Goal: Register for event/course

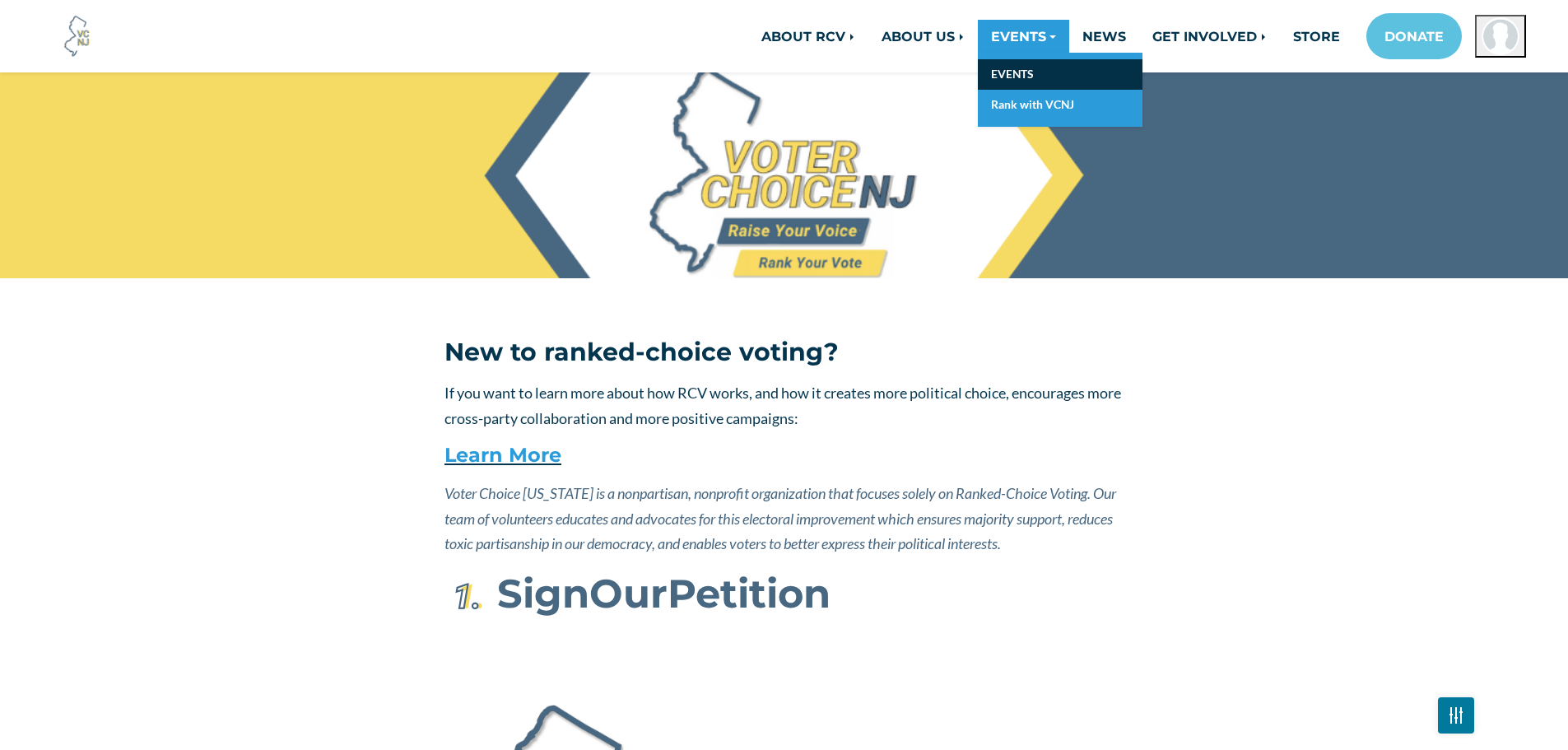
click at [1015, 71] on link "EVENTS" at bounding box center [1060, 75] width 165 height 31
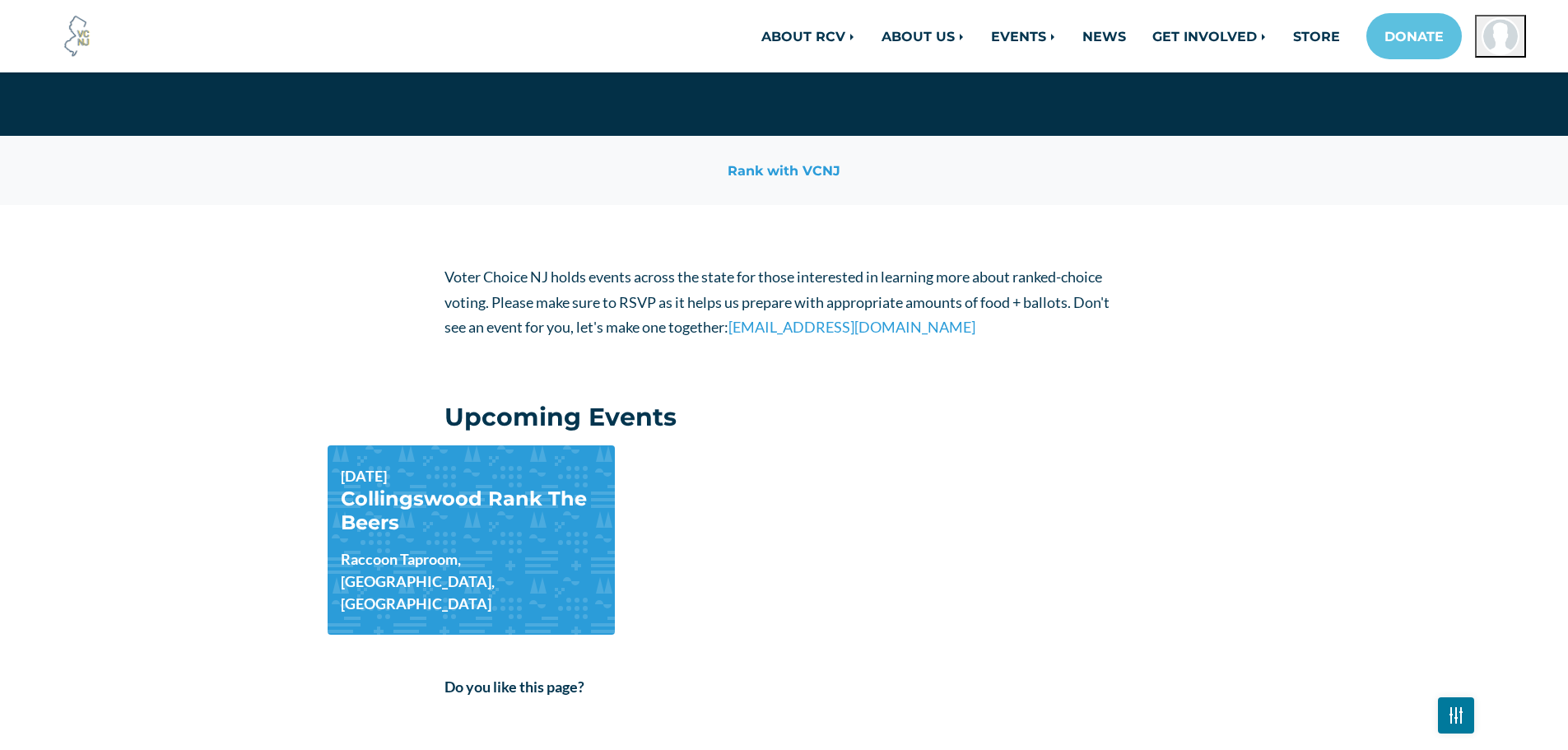
scroll to position [165, 0]
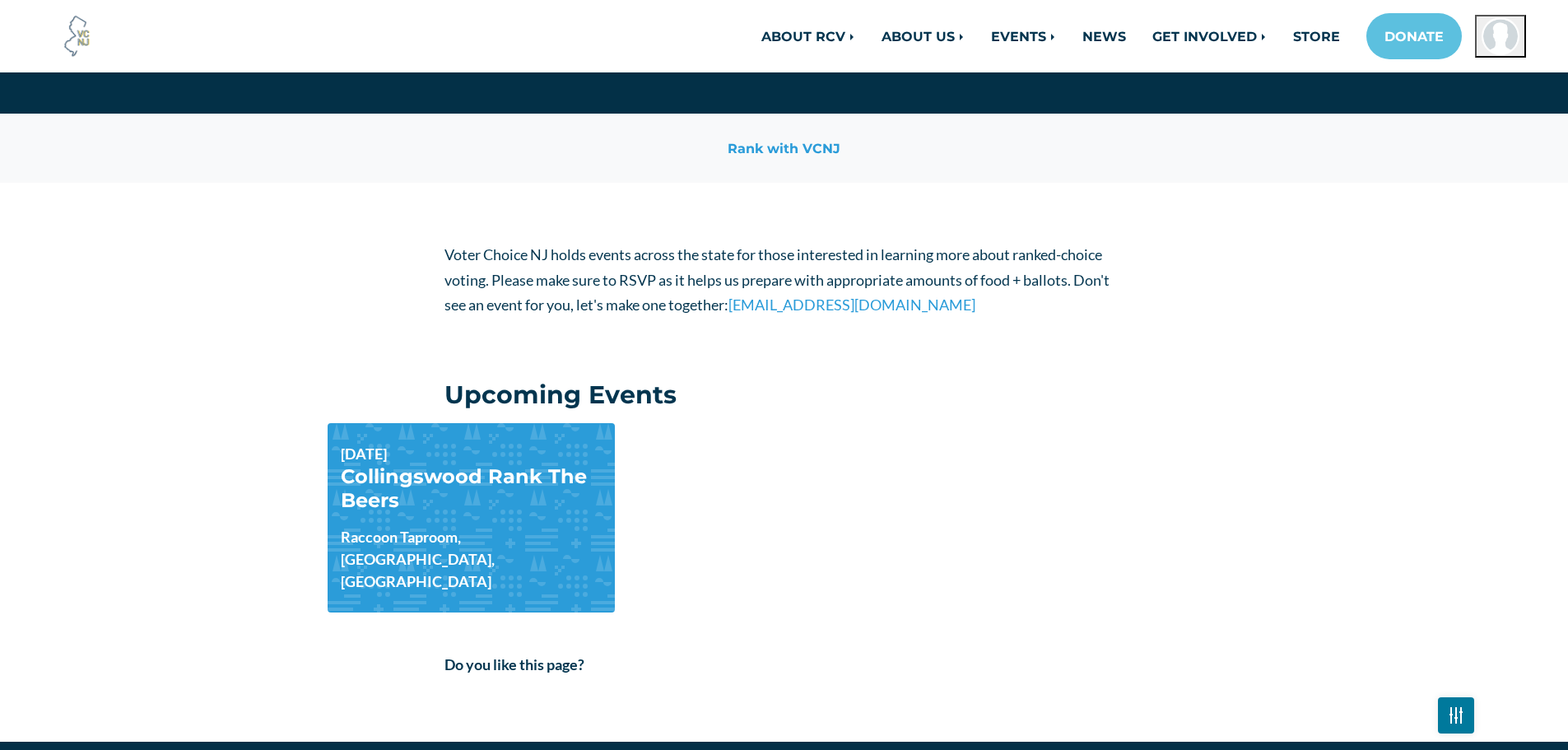
click at [467, 517] on div "[DATE] Collingswood Rank The Beers Raccoon Taproom, [GEOGRAPHIC_DATA], [GEOGRAP…" at bounding box center [472, 518] width 288 height 189
click at [478, 474] on link "Collingswood Rank The Beers" at bounding box center [464, 488] width 246 height 48
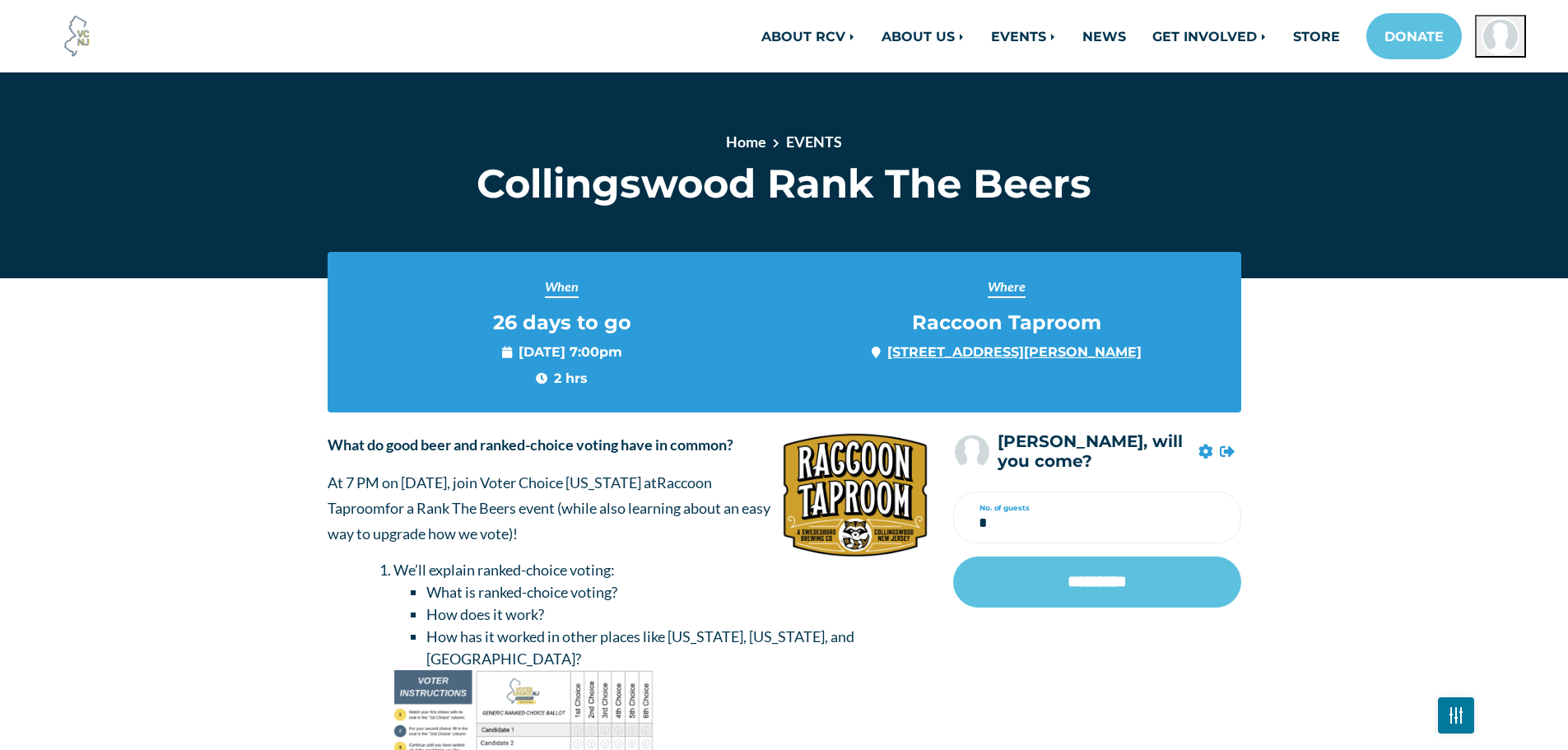
drag, startPoint x: 1198, startPoint y: 356, endPoint x: 843, endPoint y: 353, distance: 355.0
click at [843, 353] on div "Where Raccoon Taproom 1 Powell Ln, Collingswood, NJ 08108, United States" at bounding box center [1007, 318] width 420 height 84
copy link "1 Powell Ln, Collingswood, NJ 08108, United States"
click at [1251, 718] on div "Optional email code Philip, will you come? No. of guests * *********" at bounding box center [1097, 714] width 313 height 565
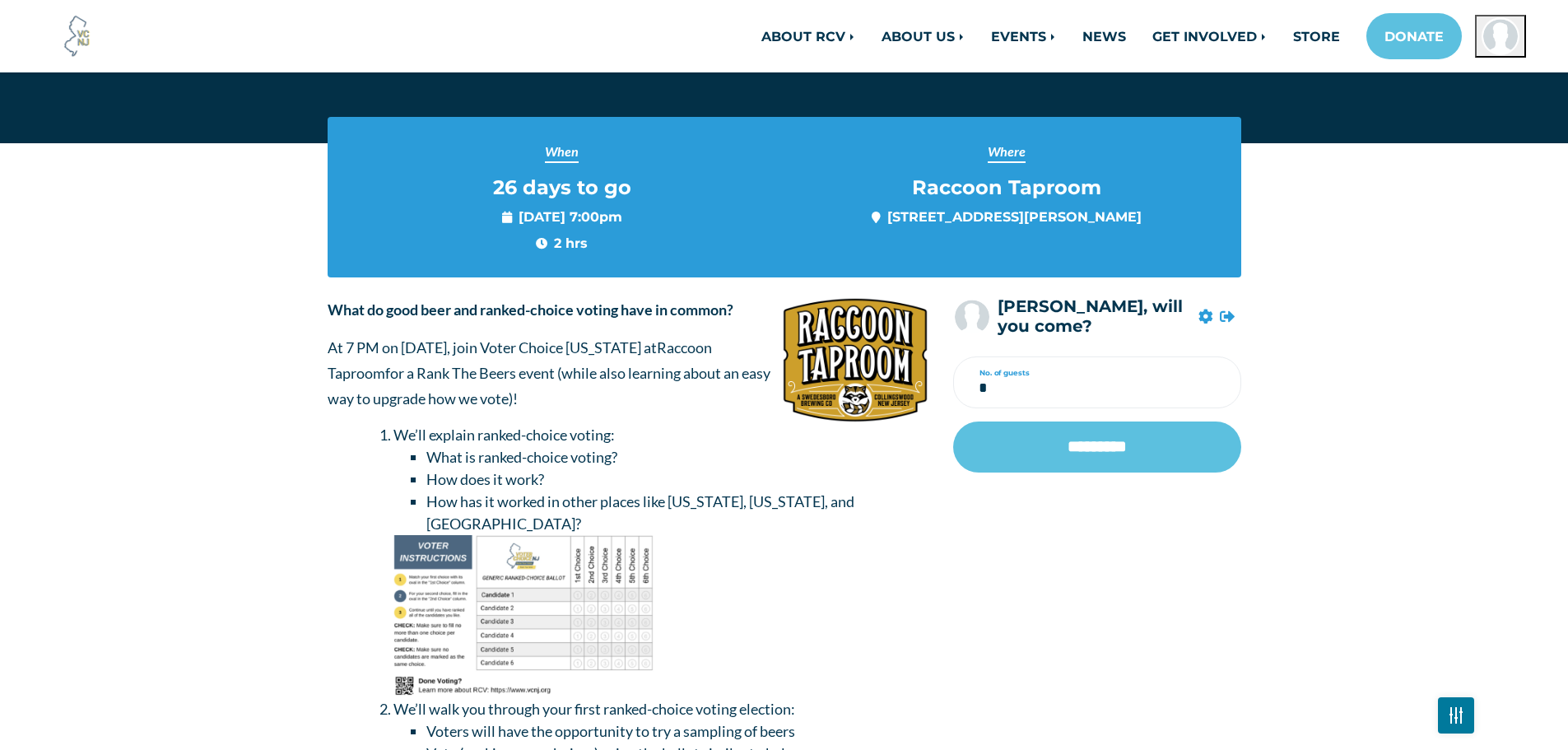
scroll to position [165, 0]
